Goal: Task Accomplishment & Management: Use online tool/utility

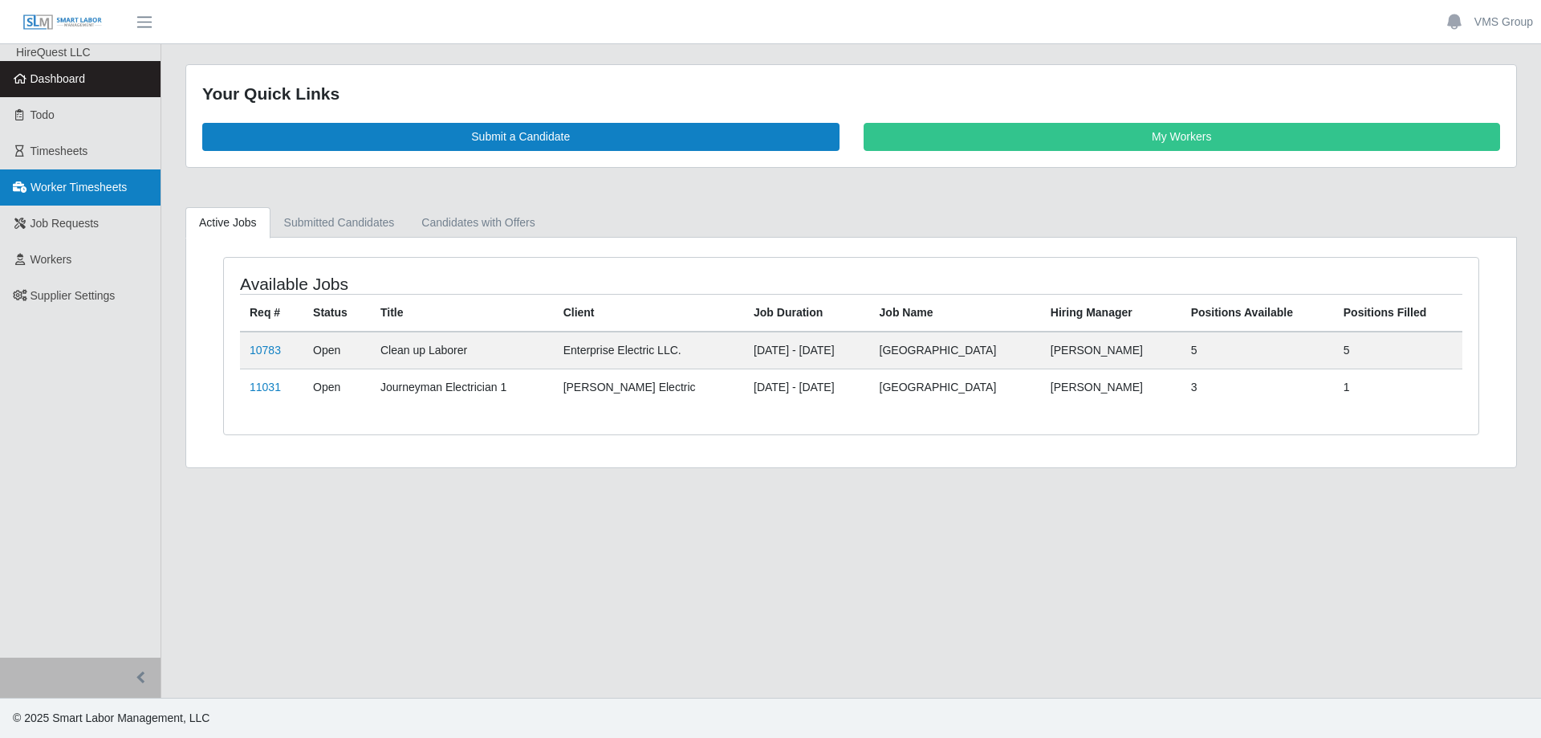
click at [76, 196] on link "Worker Timesheets" at bounding box center [80, 187] width 161 height 36
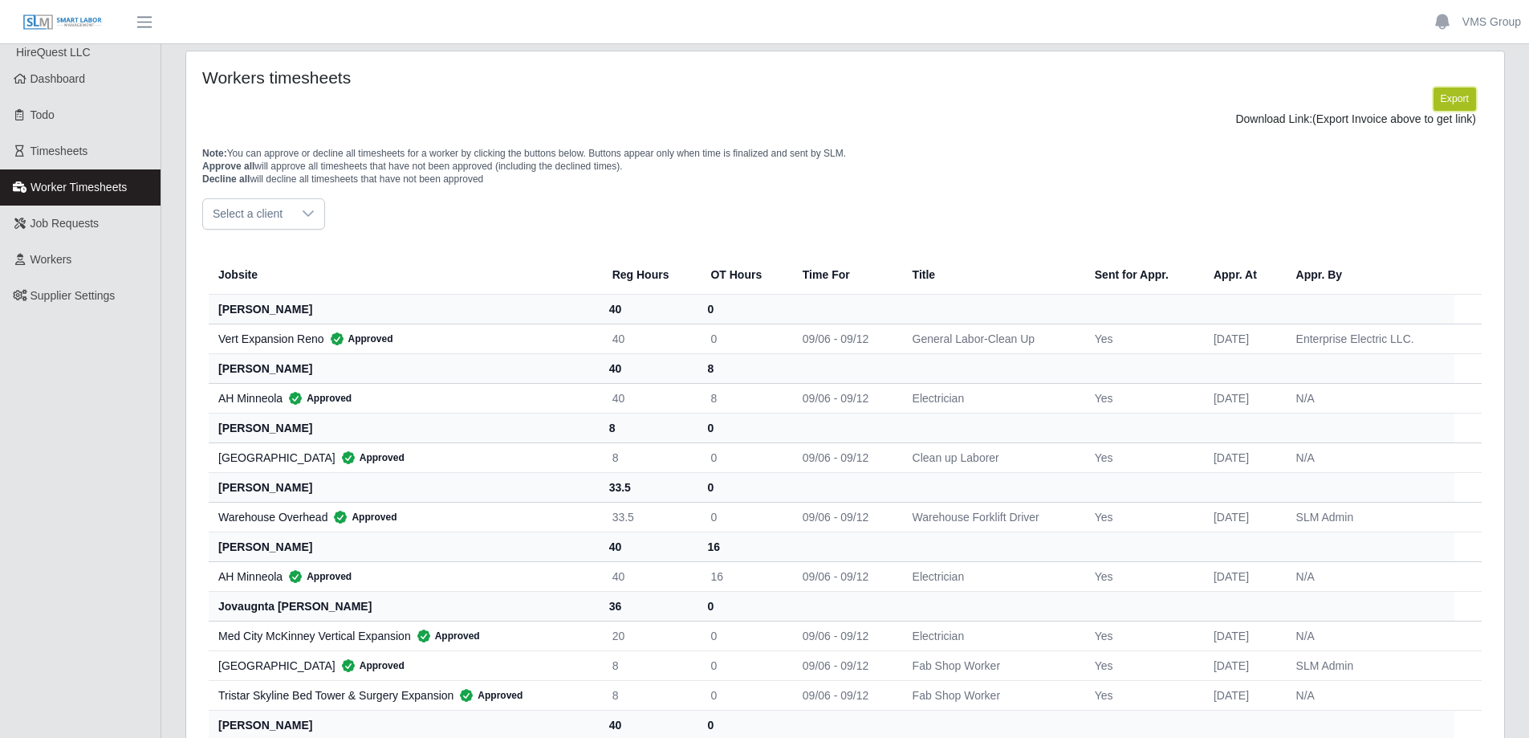
click at [1464, 95] on button "Export" at bounding box center [1454, 98] width 43 height 22
click at [1357, 125] on link "https://sm-slm-prod.s3.amazonaws.com/documents/supplier/38/Supplier%20Worker%20…" at bounding box center [1416, 118] width 119 height 13
